Goal: Browse casually

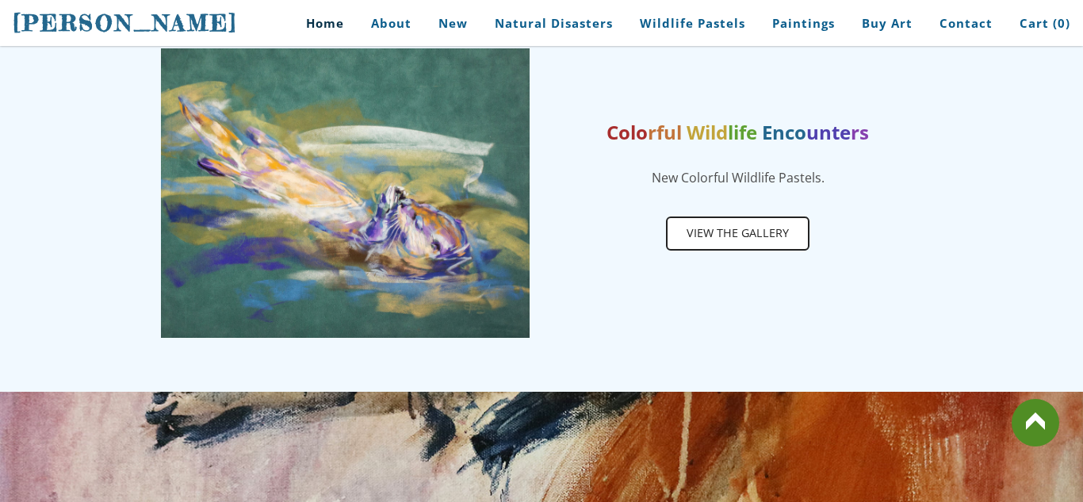
scroll to position [812, 0]
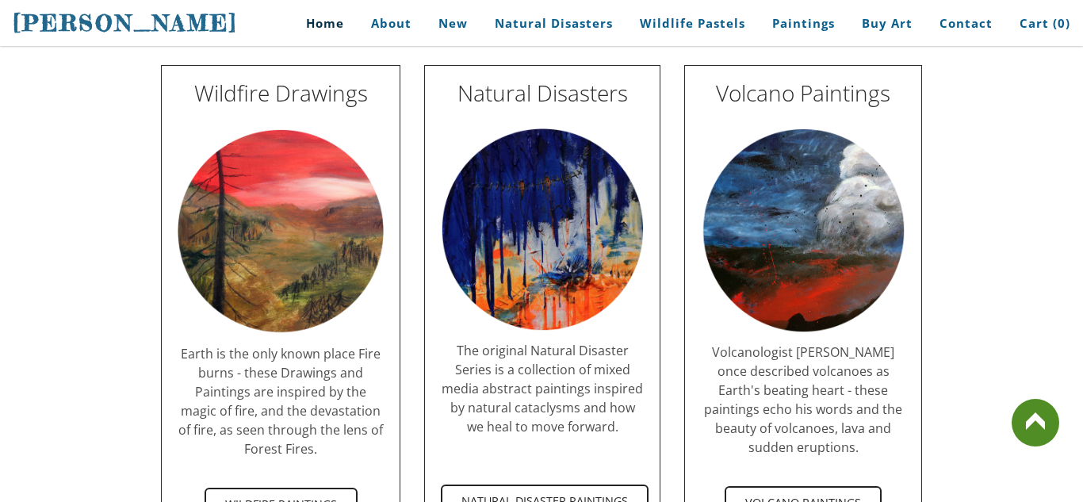
click at [618, 279] on img at bounding box center [542, 229] width 203 height 203
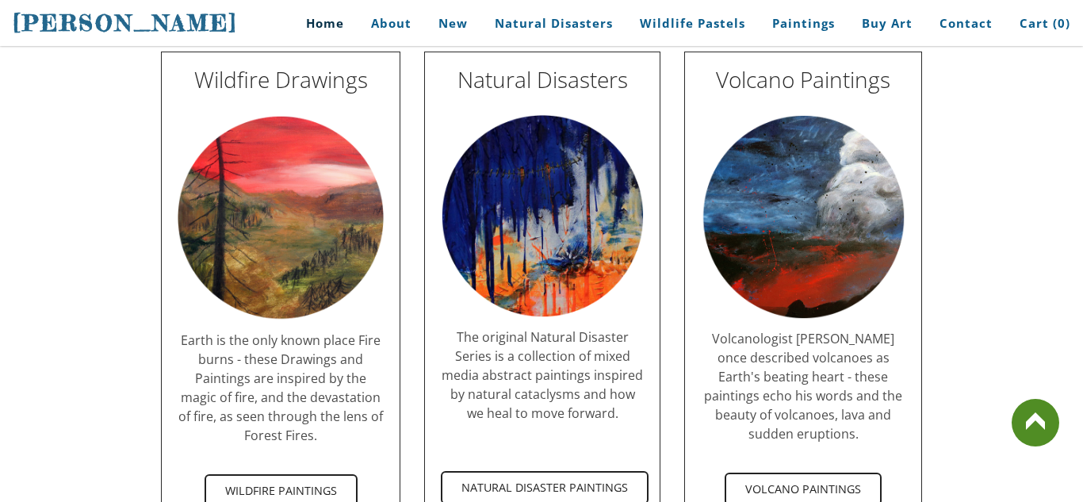
click at [618, 279] on img at bounding box center [542, 216] width 203 height 203
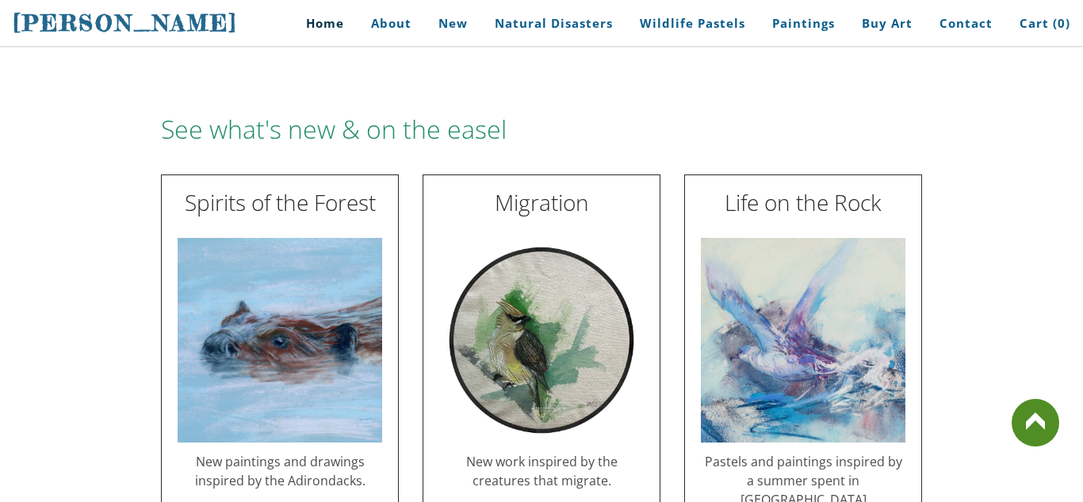
scroll to position [0, 0]
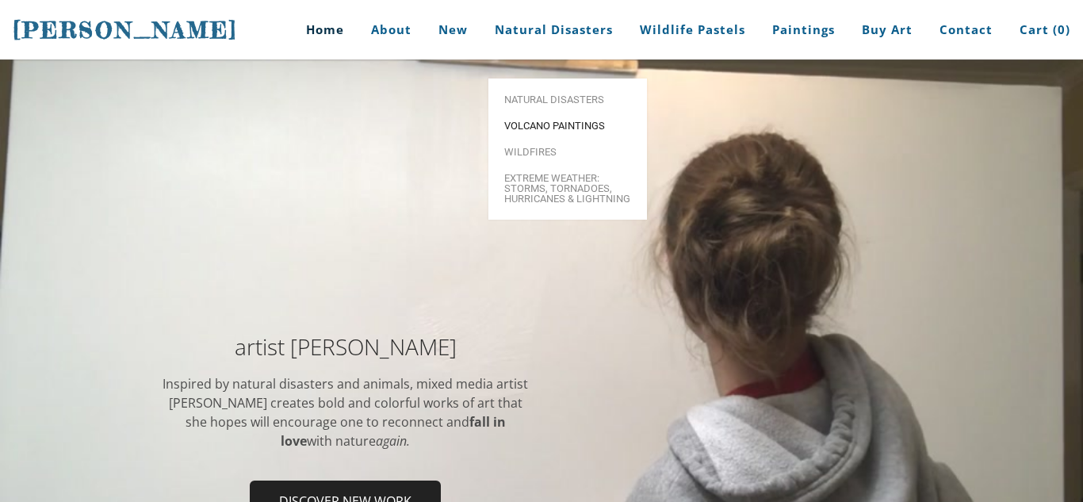
click at [521, 121] on span "Volcano paintings" at bounding box center [567, 126] width 127 height 10
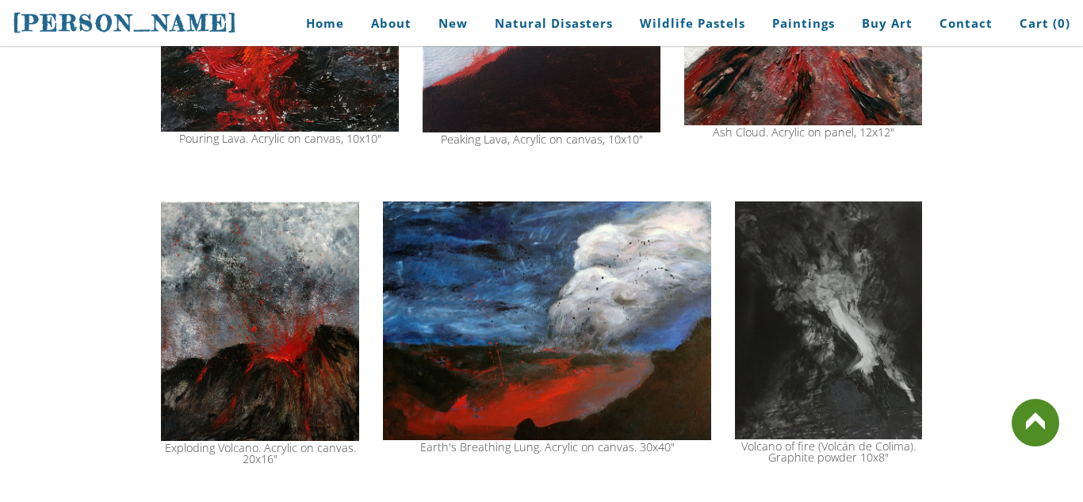
scroll to position [1364, 0]
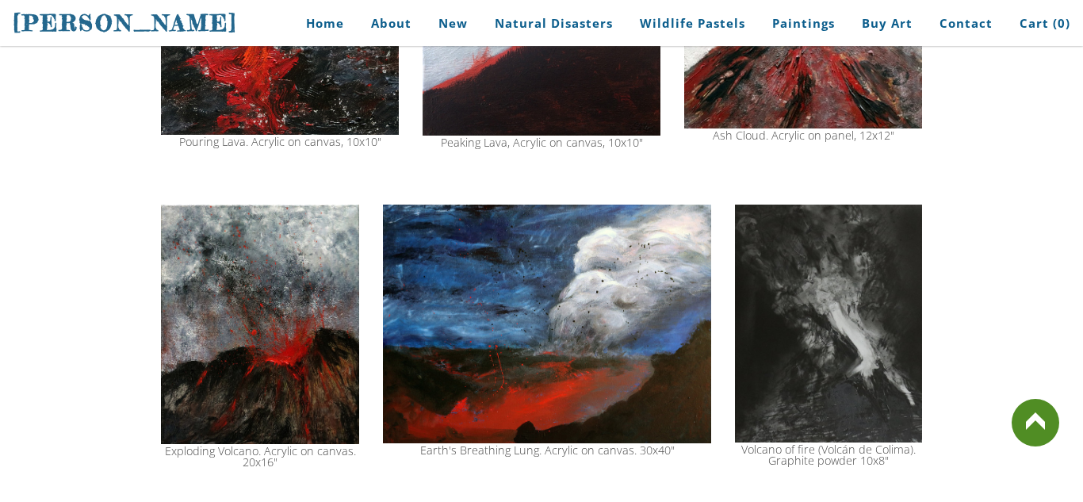
click at [289, 218] on img at bounding box center [260, 324] width 198 height 239
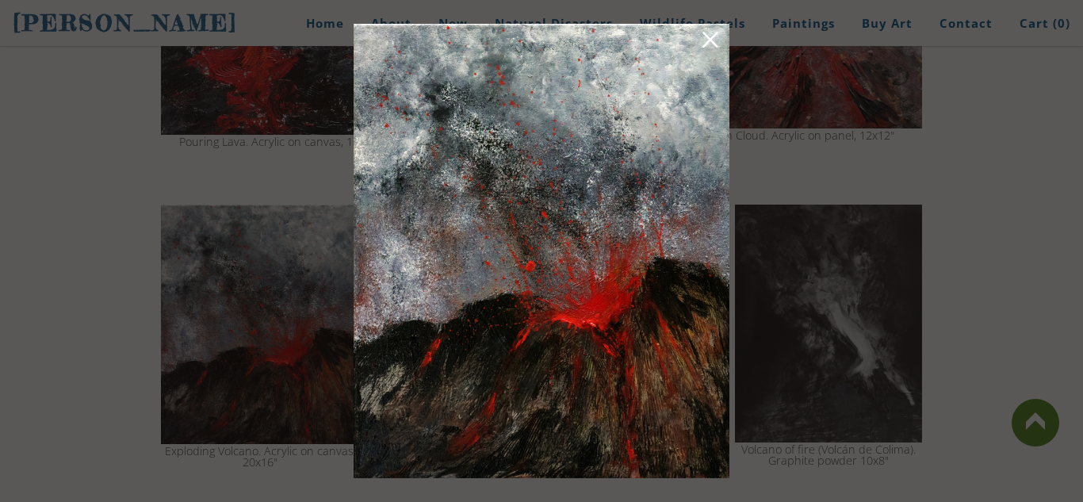
click at [715, 49] on link at bounding box center [710, 42] width 22 height 25
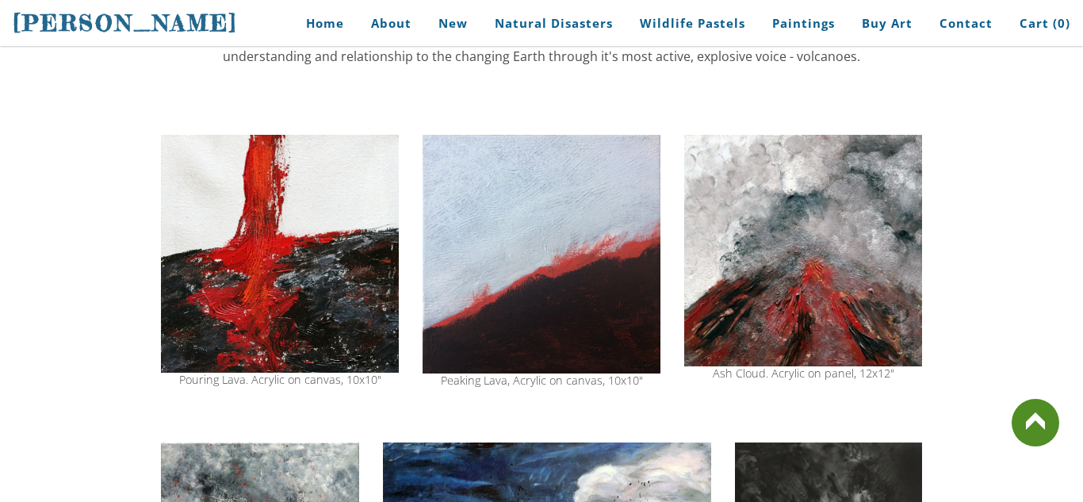
scroll to position [1128, 0]
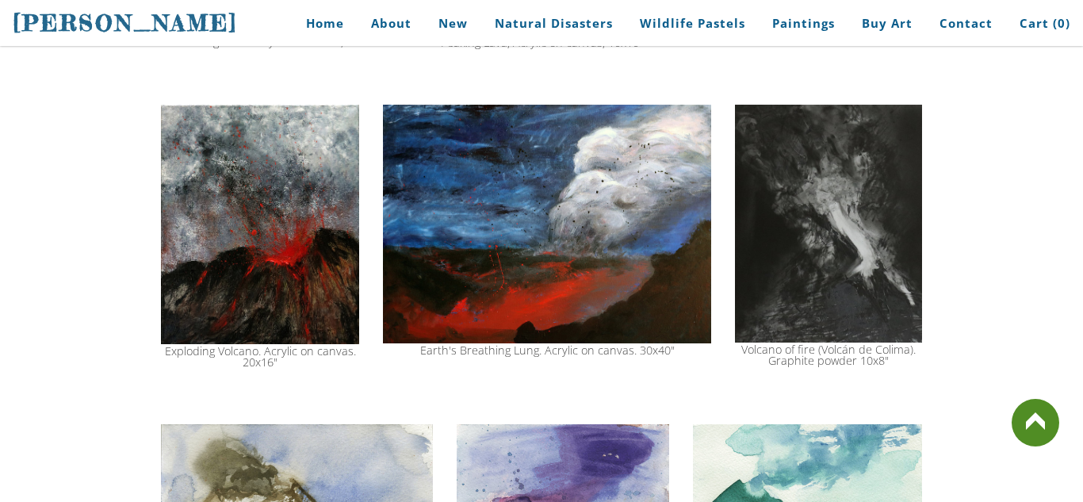
scroll to position [1467, 0]
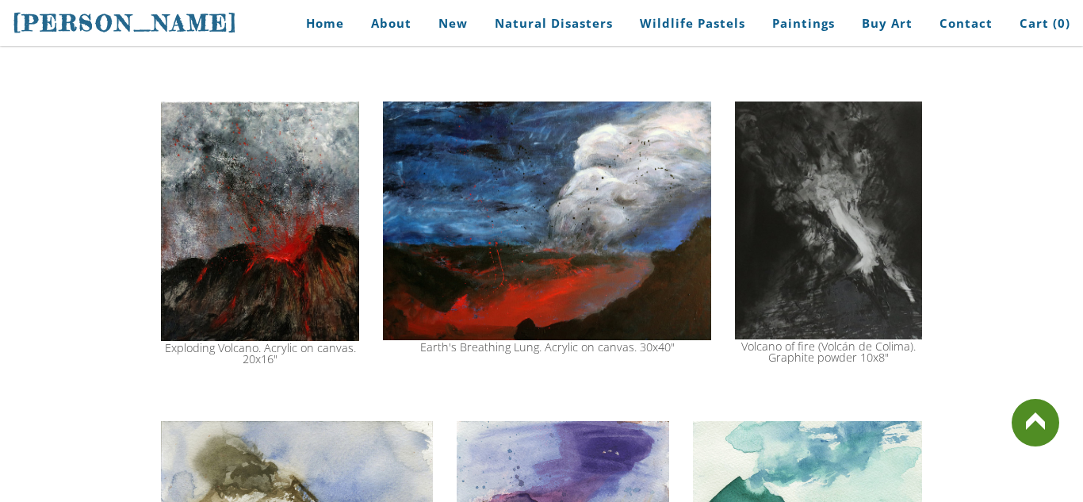
click at [210, 266] on img at bounding box center [260, 220] width 198 height 239
